Goal: Task Accomplishment & Management: Complete application form

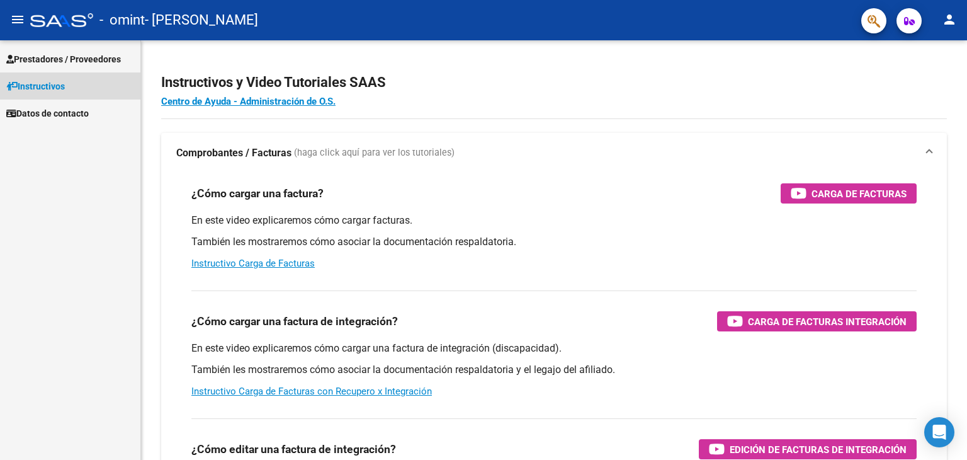
click at [71, 83] on link "Instructivos" at bounding box center [70, 85] width 140 height 27
click at [69, 94] on link "Instructivos" at bounding box center [70, 85] width 140 height 27
click at [53, 61] on span "Prestadores / Proveedores" at bounding box center [63, 59] width 115 height 14
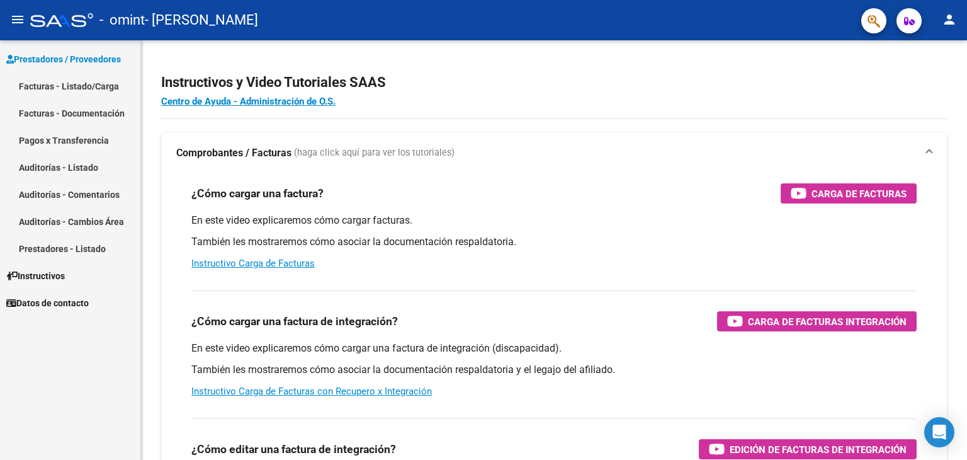
click at [63, 83] on link "Facturas - Listado/Carga" at bounding box center [70, 85] width 140 height 27
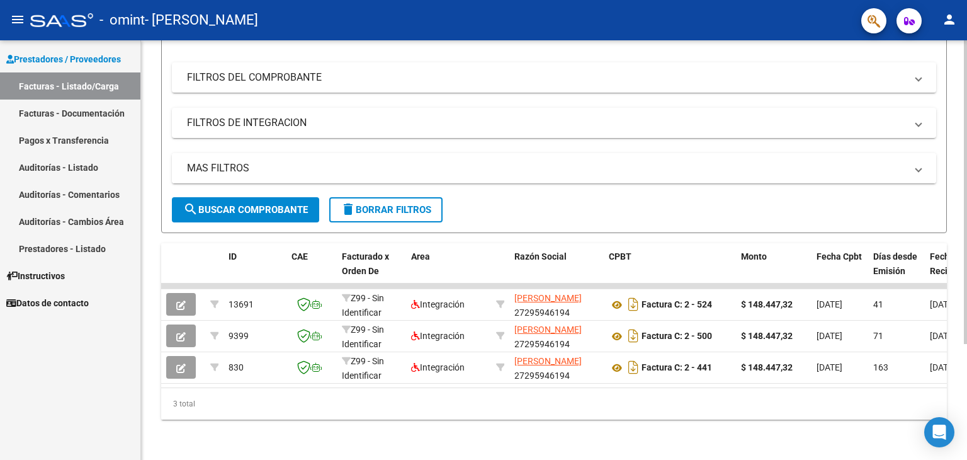
scroll to position [35, 0]
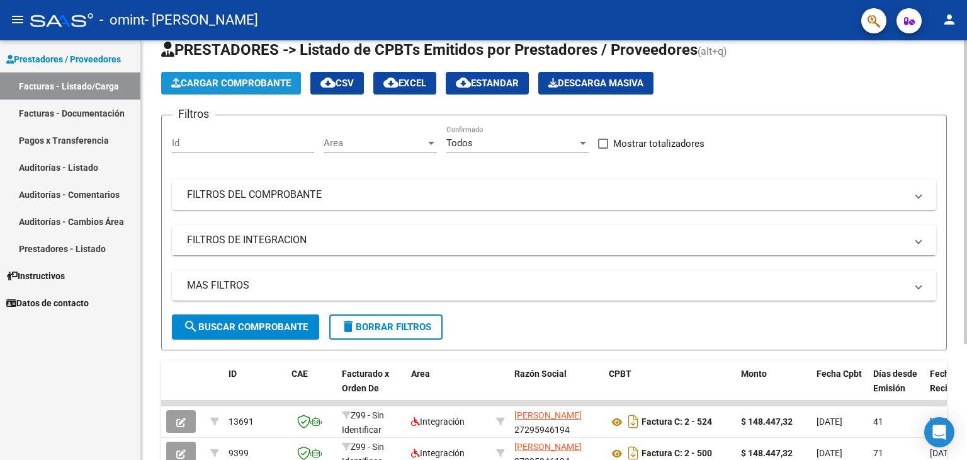
click at [252, 77] on span "Cargar Comprobante" at bounding box center [231, 82] width 120 height 11
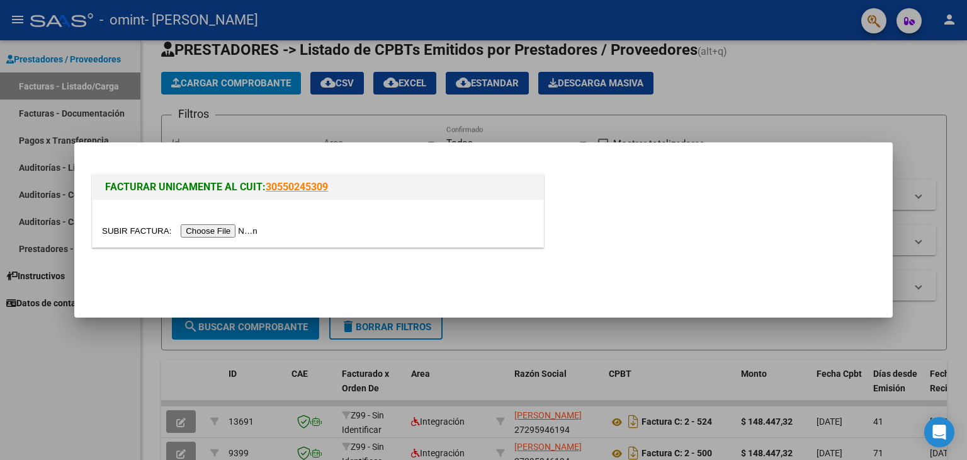
click at [232, 230] on input "file" at bounding box center [181, 230] width 159 height 13
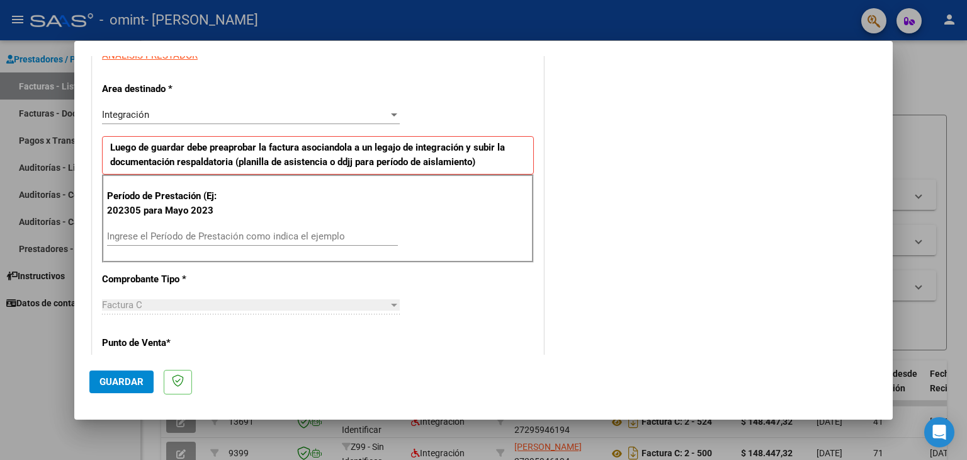
scroll to position [252, 0]
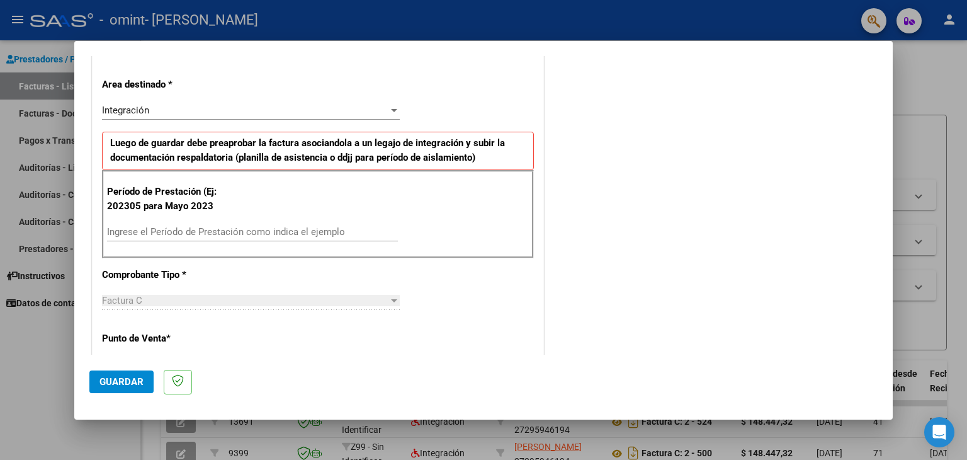
click at [138, 229] on input "Ingrese el Período de Prestación como indica el ejemplo" at bounding box center [252, 231] width 291 height 11
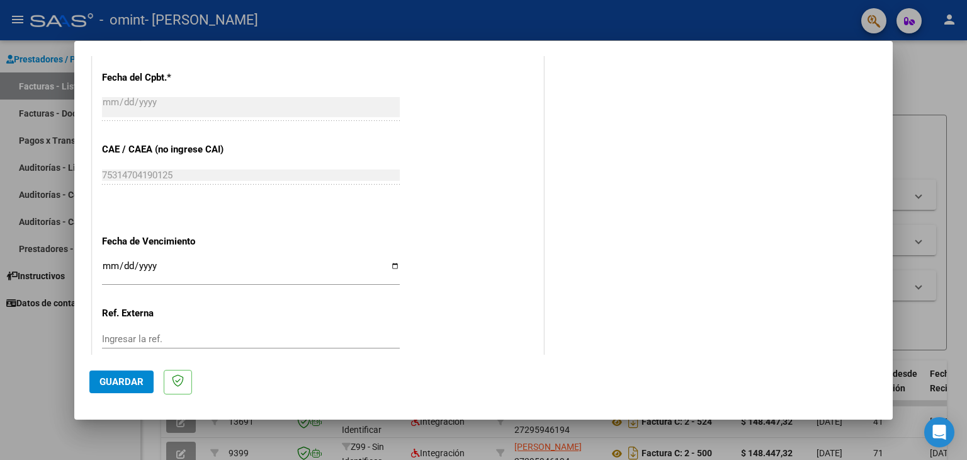
scroll to position [784, 0]
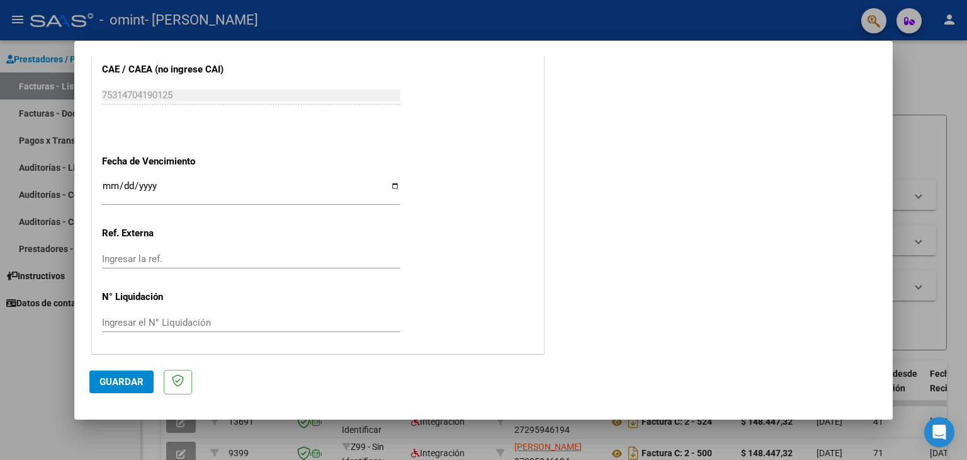
type input "202507"
click at [394, 188] on input "Ingresar la fecha" at bounding box center [251, 191] width 298 height 20
type input "[DATE]"
click at [111, 384] on span "Guardar" at bounding box center [121, 381] width 44 height 11
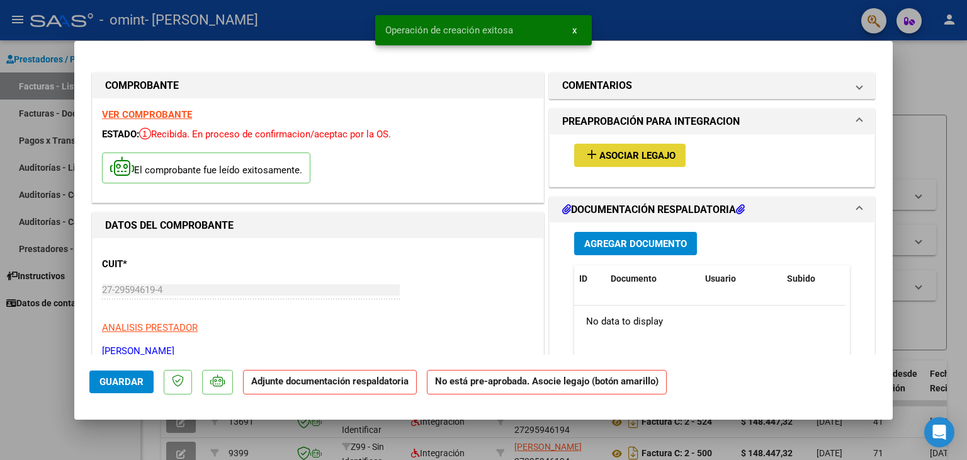
click at [633, 152] on span "Asociar Legajo" at bounding box center [637, 155] width 76 height 11
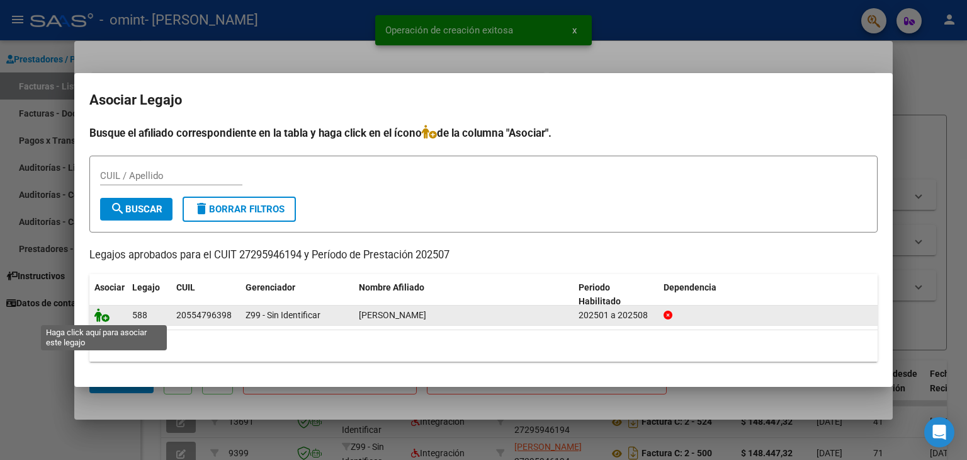
click at [105, 315] on icon at bounding box center [101, 315] width 15 height 14
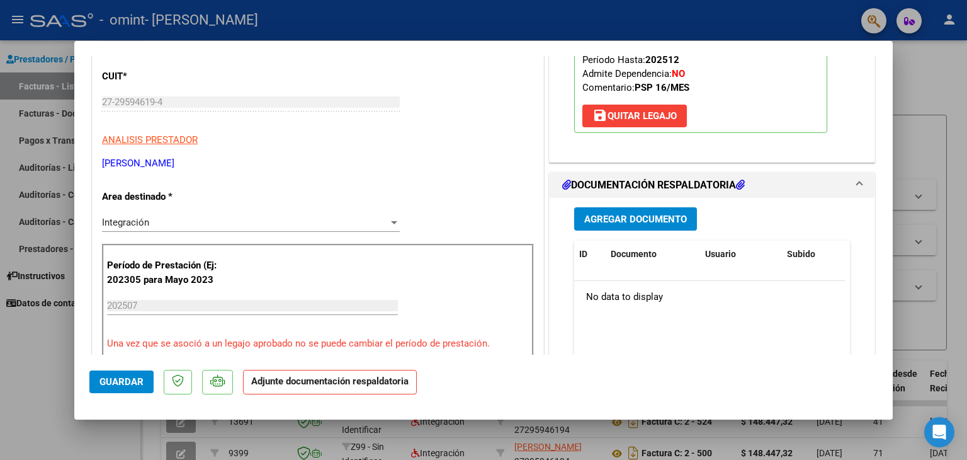
scroll to position [189, 0]
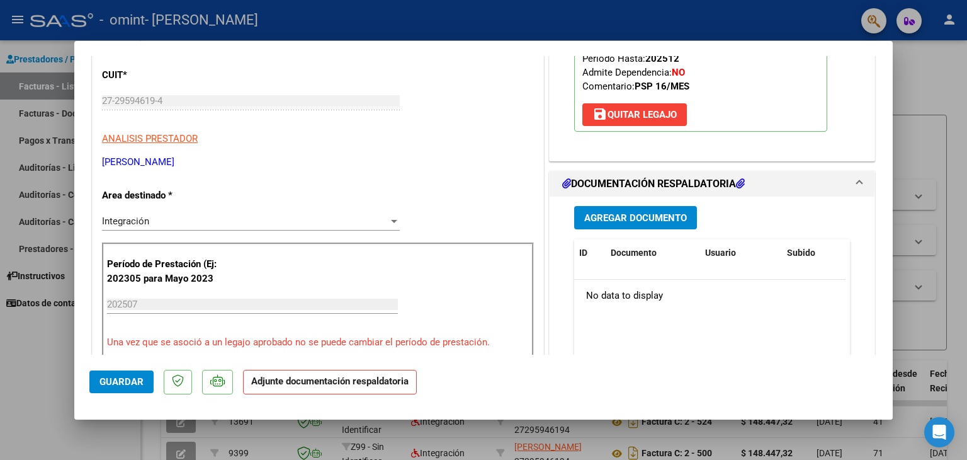
click at [652, 220] on span "Agregar Documento" at bounding box center [635, 217] width 103 height 11
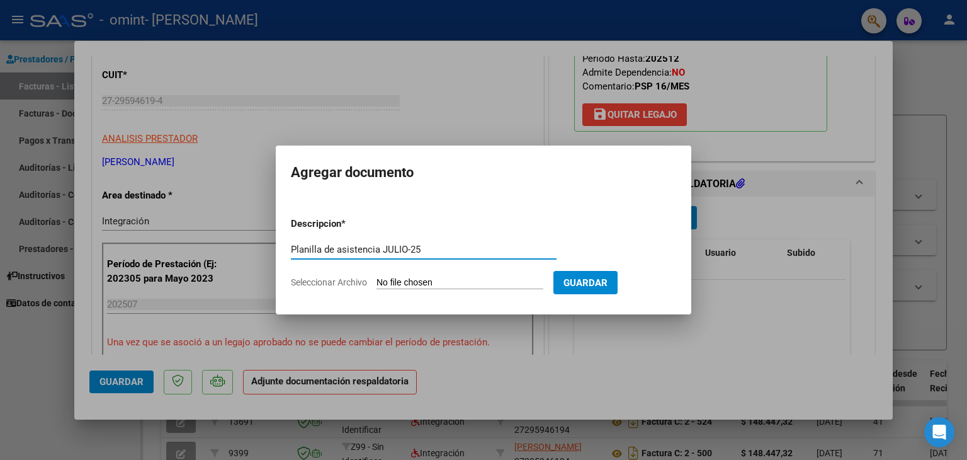
type input "Planilla de asistencia JULIO-25"
click at [421, 278] on input "Seleccionar Archivo" at bounding box center [460, 283] width 167 height 12
type input "C:\fakepath\[PERSON_NAME]-25.pdf"
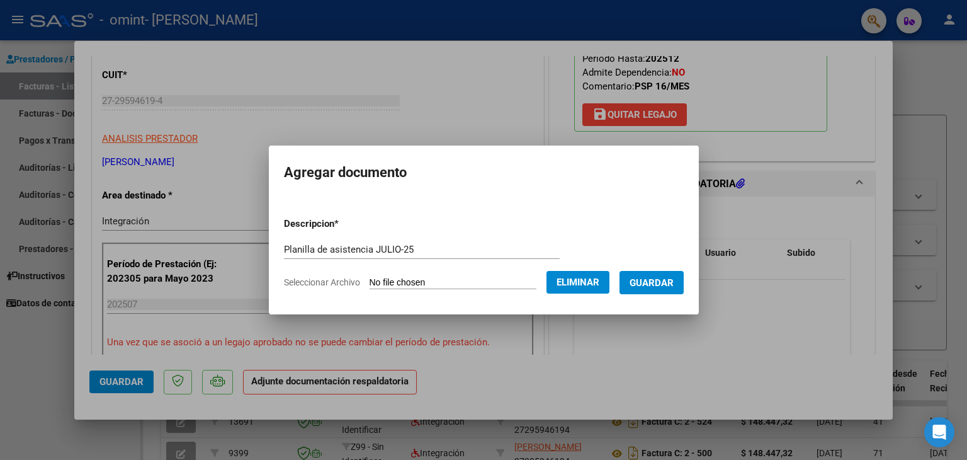
click at [662, 286] on span "Guardar" at bounding box center [652, 282] width 44 height 11
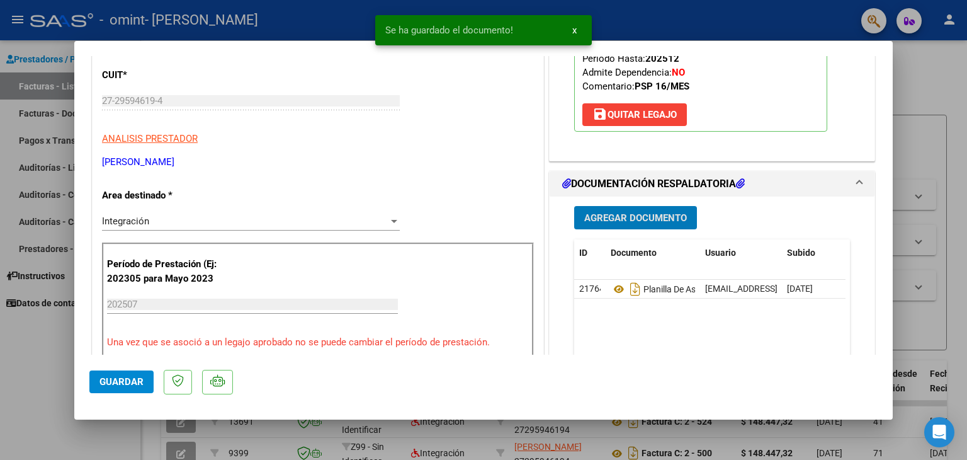
click at [729, 62] on div at bounding box center [483, 230] width 967 height 460
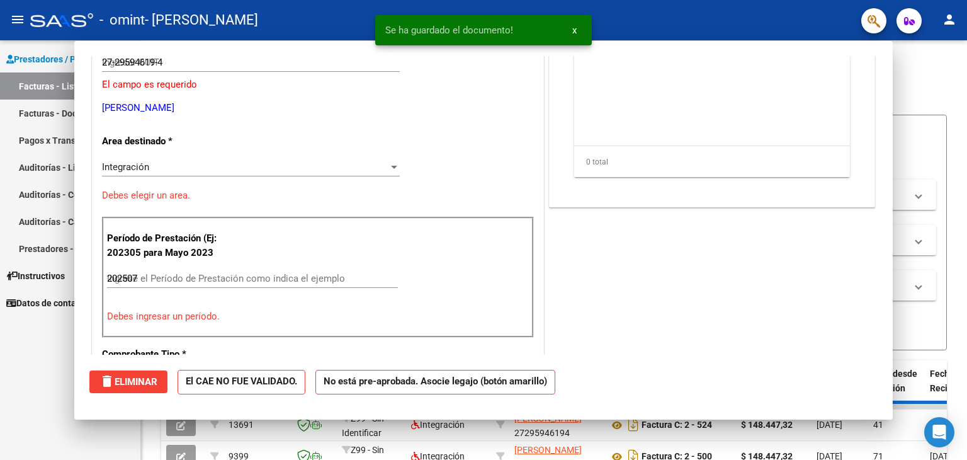
type input "$ 0,00"
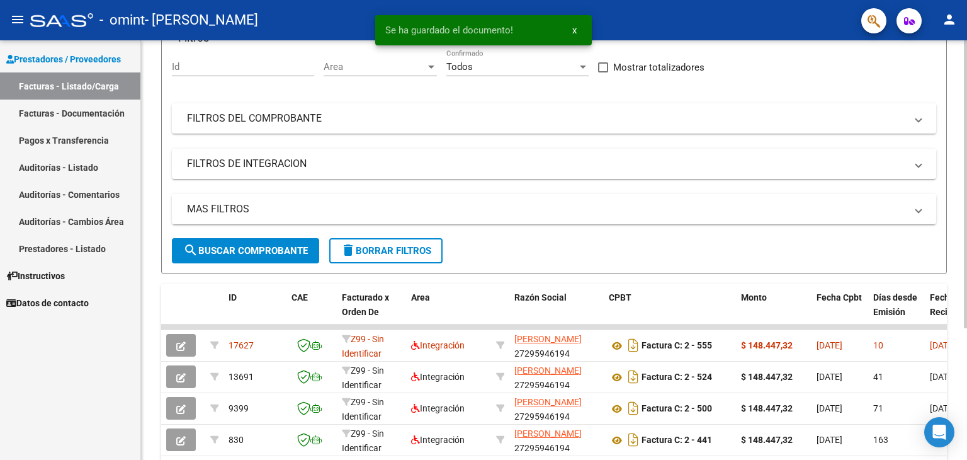
scroll to position [192, 0]
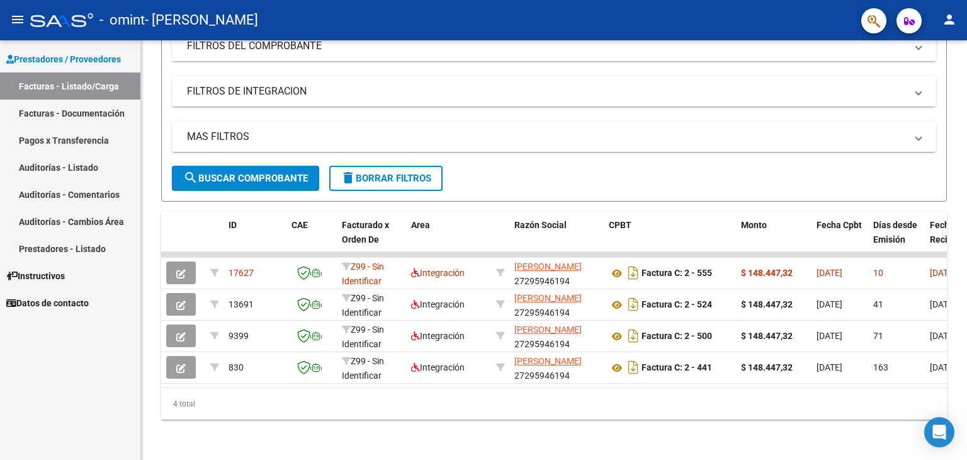
click at [729, 26] on mat-icon "person" at bounding box center [949, 19] width 15 height 15
click at [729, 86] on button "exit_to_app Salir" at bounding box center [923, 83] width 77 height 30
